Goal: Information Seeking & Learning: Check status

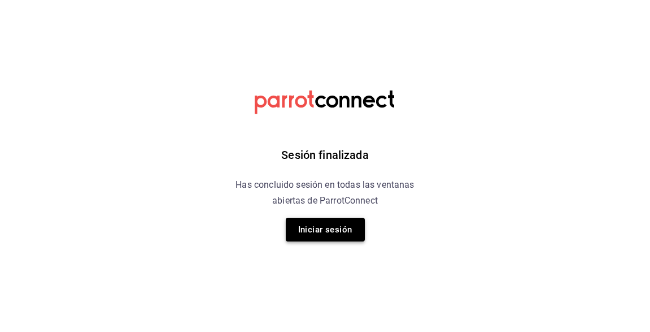
click at [330, 236] on button "Iniciar sesión" at bounding box center [325, 230] width 79 height 24
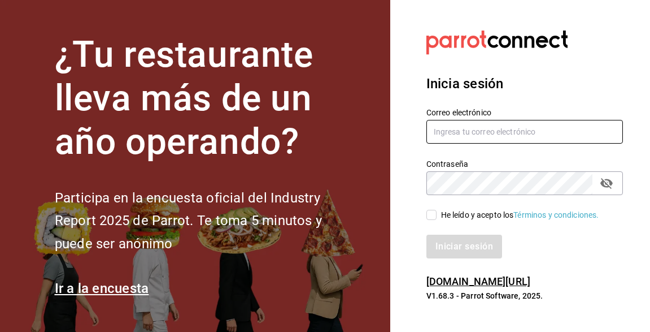
click at [442, 138] on input "text" at bounding box center [525, 132] width 197 height 24
click at [454, 171] on div "Contraseña" at bounding box center [525, 183] width 197 height 24
click at [433, 211] on input "He leído y acepto los Términos y condiciones." at bounding box center [432, 215] width 10 height 10
checkbox input "true"
click at [465, 131] on input "text" at bounding box center [525, 132] width 197 height 24
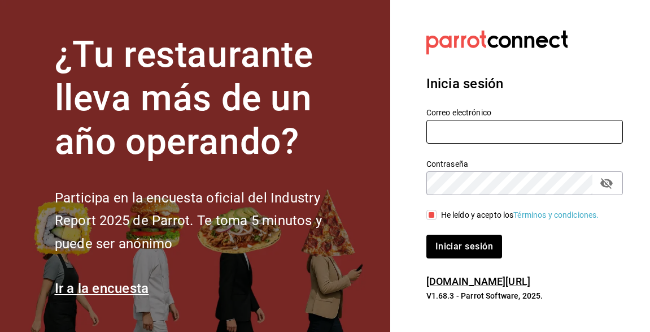
type input "v"
paste input "[EMAIL_ADDRESS][DOMAIN_NAME]"
type input "[EMAIL_ADDRESS][DOMAIN_NAME]"
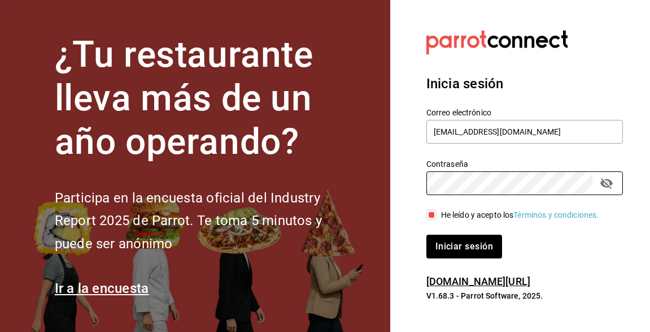
click at [427, 234] on button "Iniciar sesión" at bounding box center [465, 246] width 76 height 24
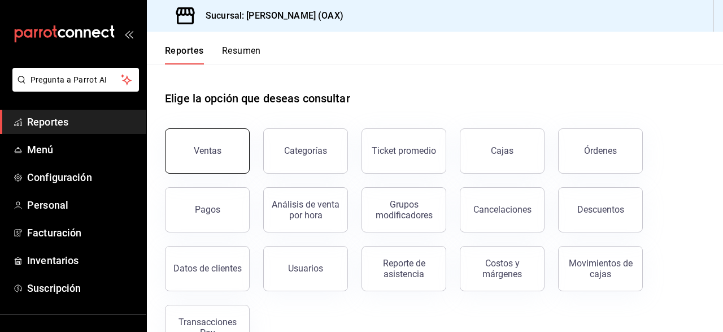
click at [229, 160] on button "Ventas" at bounding box center [207, 150] width 85 height 45
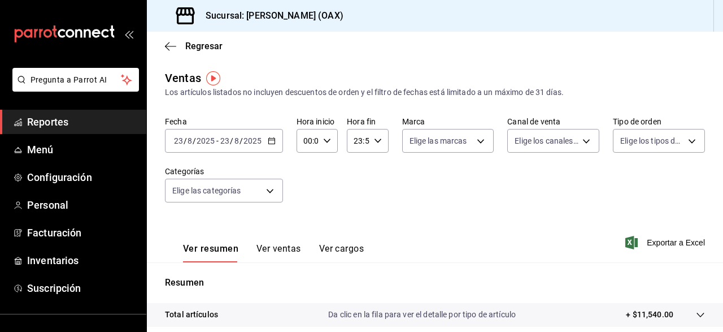
click at [69, 123] on span "Reportes" at bounding box center [82, 121] width 110 height 15
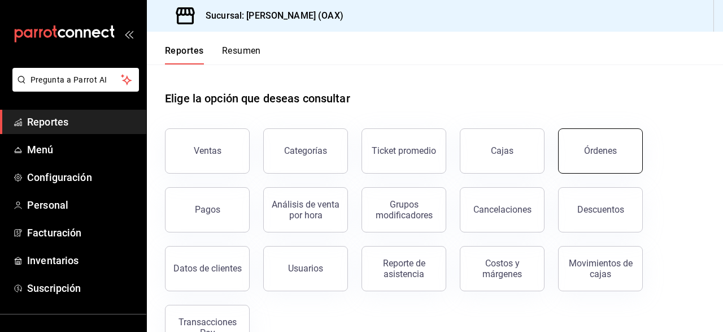
click at [623, 146] on button "Órdenes" at bounding box center [600, 150] width 85 height 45
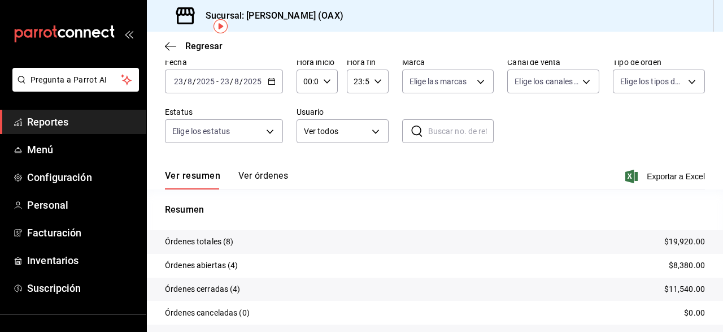
scroll to position [112, 0]
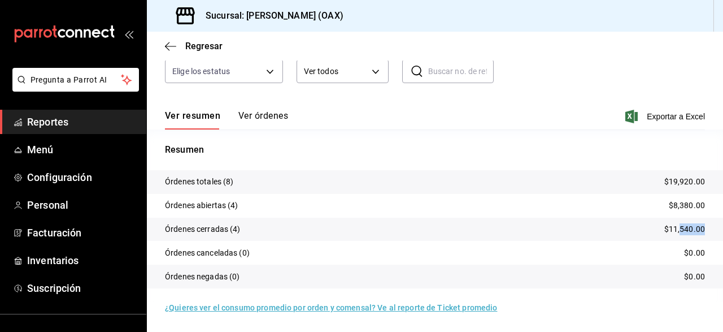
drag, startPoint x: 655, startPoint y: 227, endPoint x: 705, endPoint y: 232, distance: 49.9
click at [650, 232] on tr "Órdenes cerradas (4) $11,540.00" at bounding box center [435, 230] width 576 height 24
click at [650, 231] on tr "Órdenes cerradas (4) $11,540.00" at bounding box center [435, 230] width 576 height 24
click at [640, 153] on p "Resumen" at bounding box center [435, 150] width 540 height 14
